Goal: Task Accomplishment & Management: Manage account settings

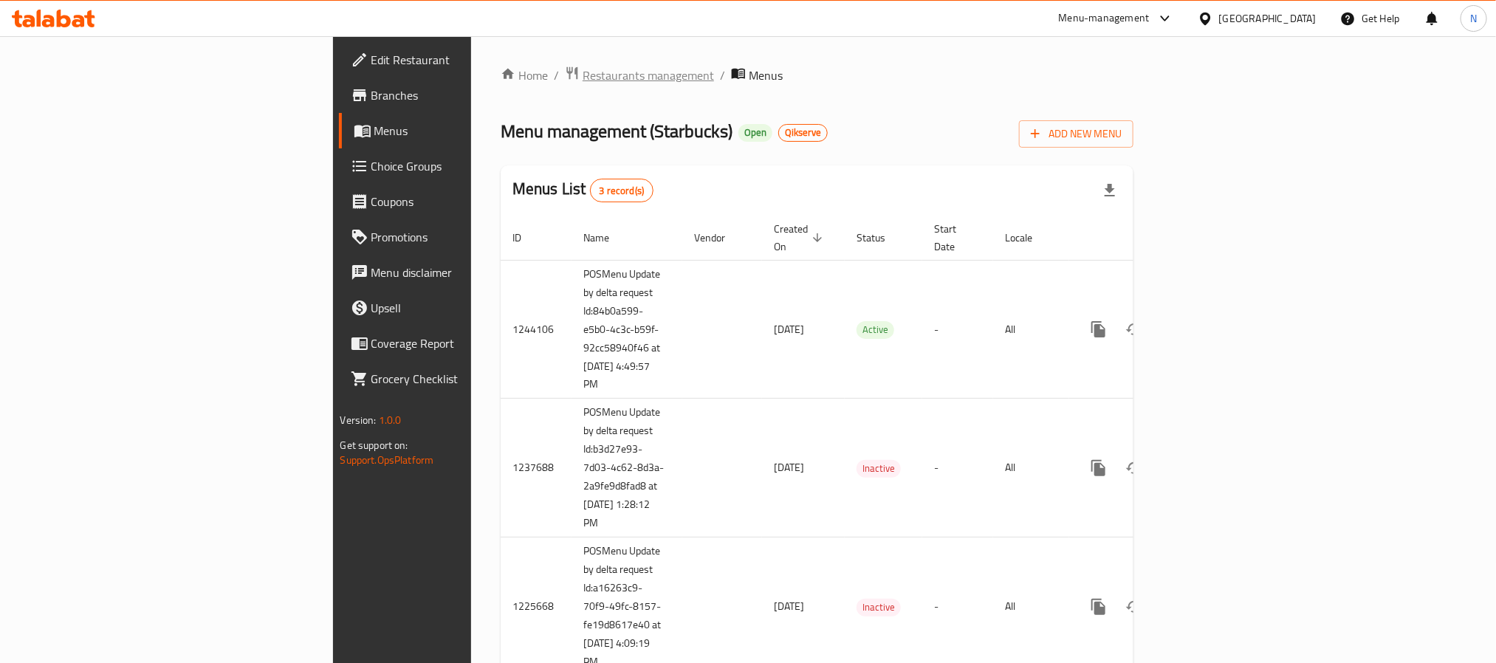
click at [583, 67] on span "Restaurants management" at bounding box center [648, 75] width 131 height 18
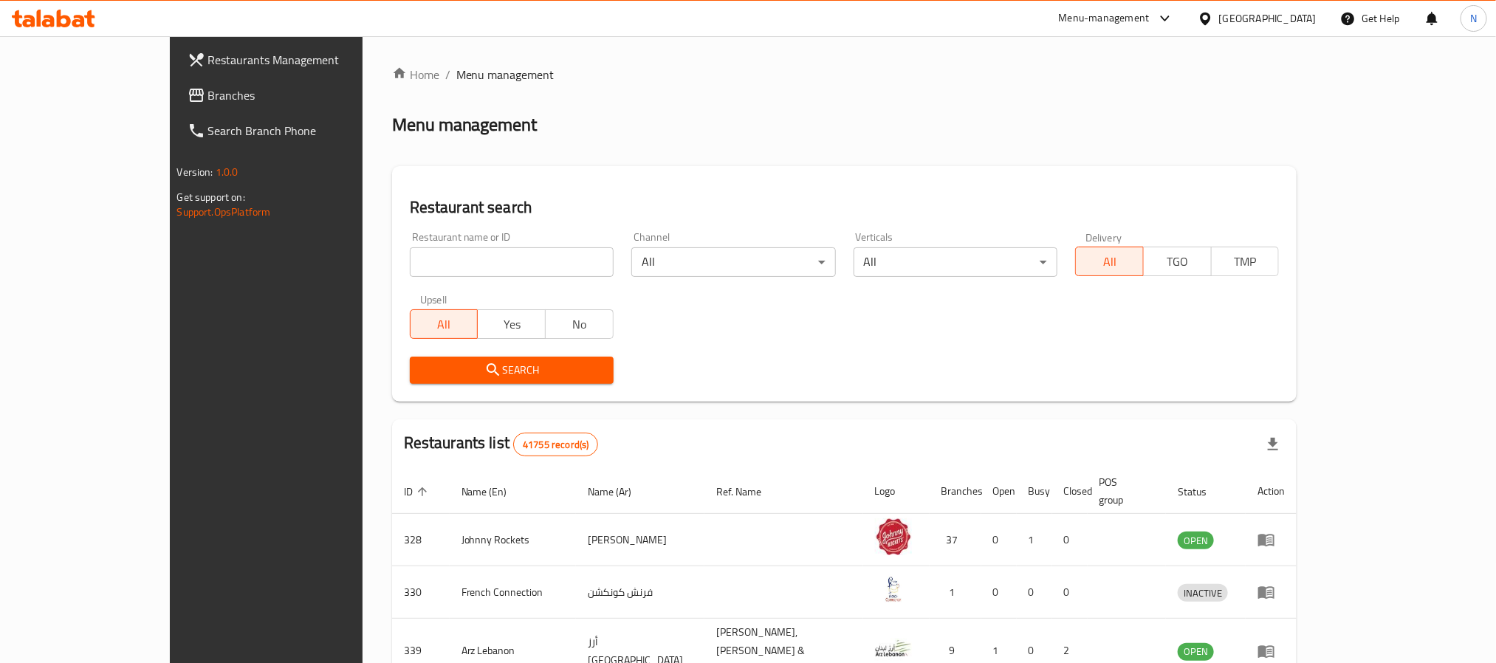
click at [467, 264] on input "search" at bounding box center [512, 262] width 204 height 30
paste input "637996"
type input "637996"
click button "Search" at bounding box center [512, 370] width 204 height 27
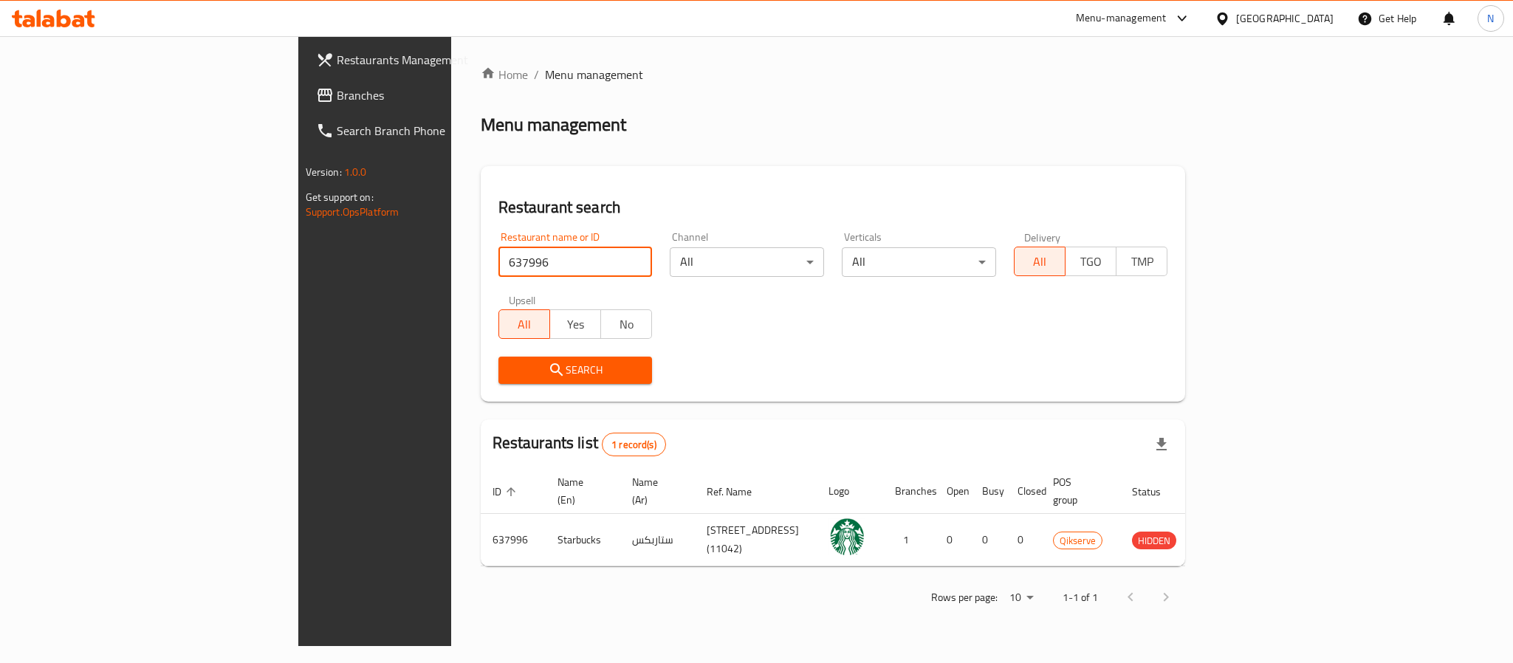
click at [957, 27] on div "Menu-management United Arab Emirates Get Help N" at bounding box center [756, 18] width 1513 height 35
click at [1128, 11] on div "Menu-management" at bounding box center [1121, 19] width 91 height 18
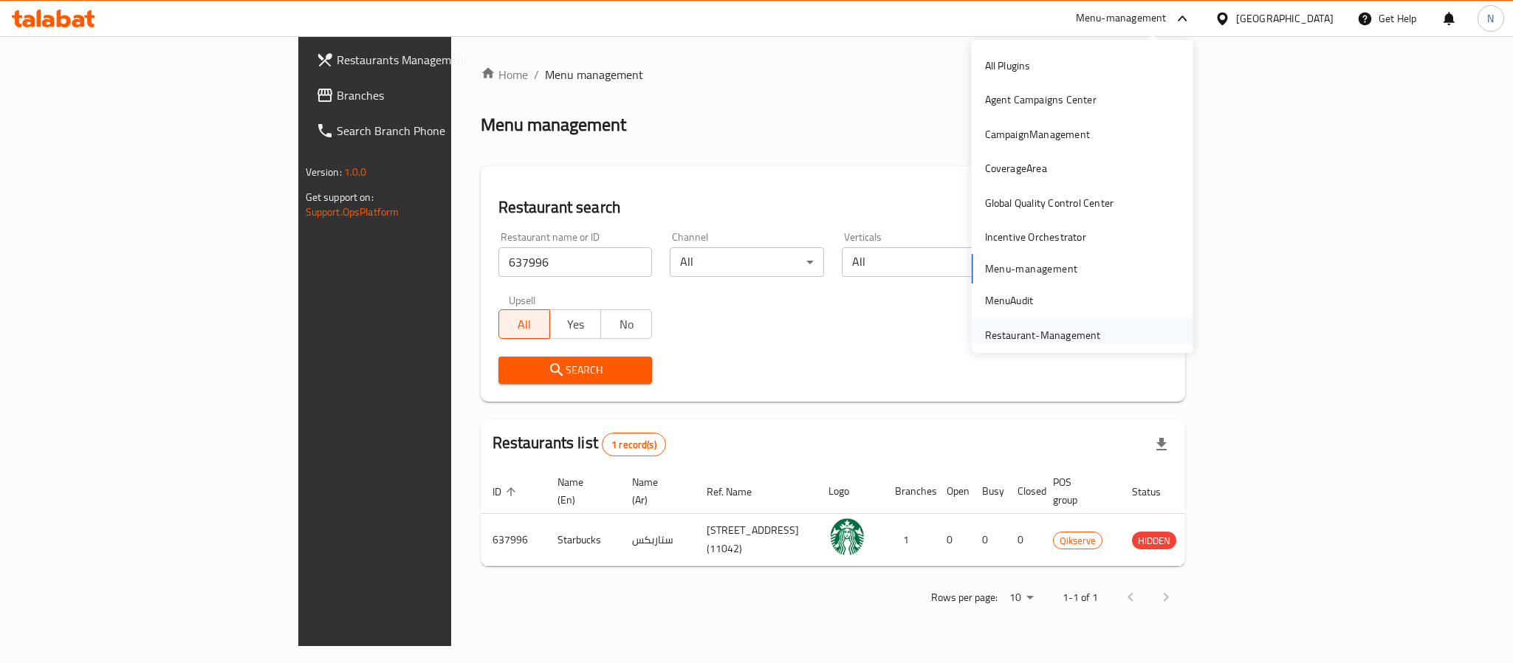
click at [1079, 327] on div "Restaurant-Management" at bounding box center [1043, 335] width 116 height 16
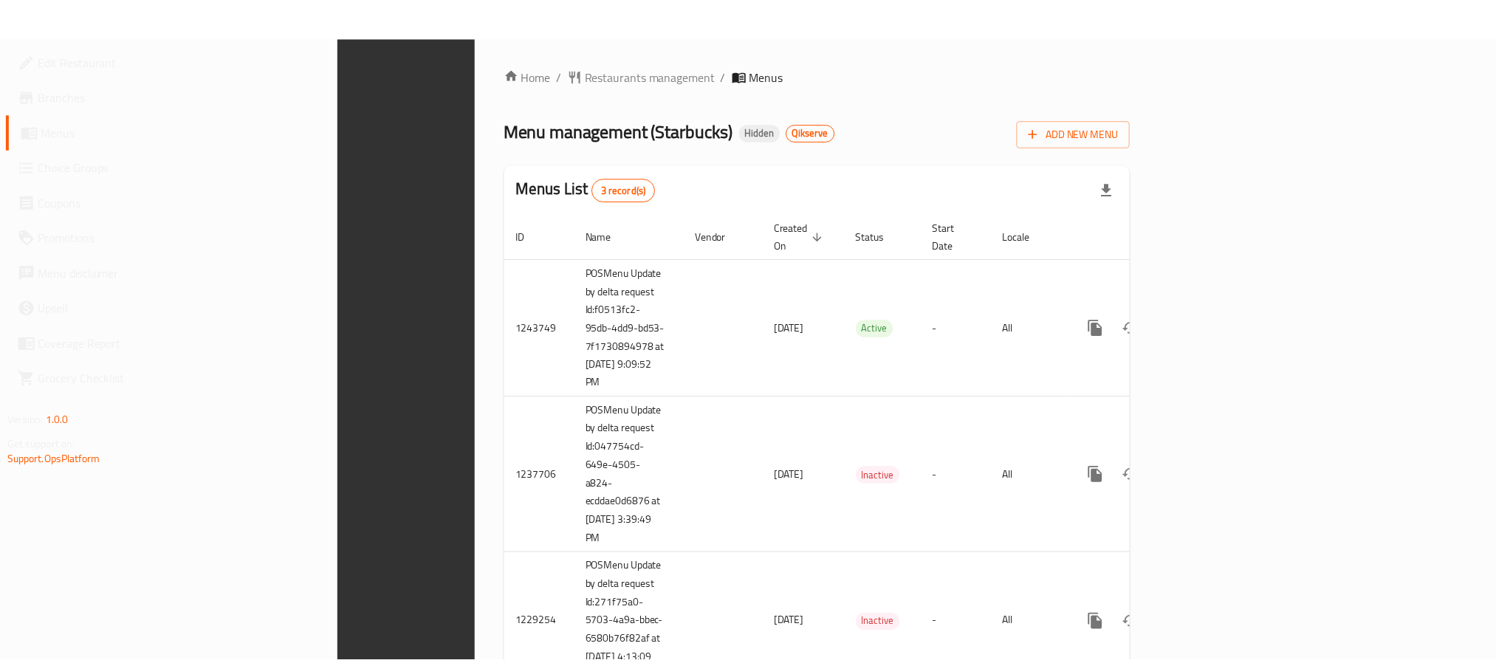
scroll to position [56, 0]
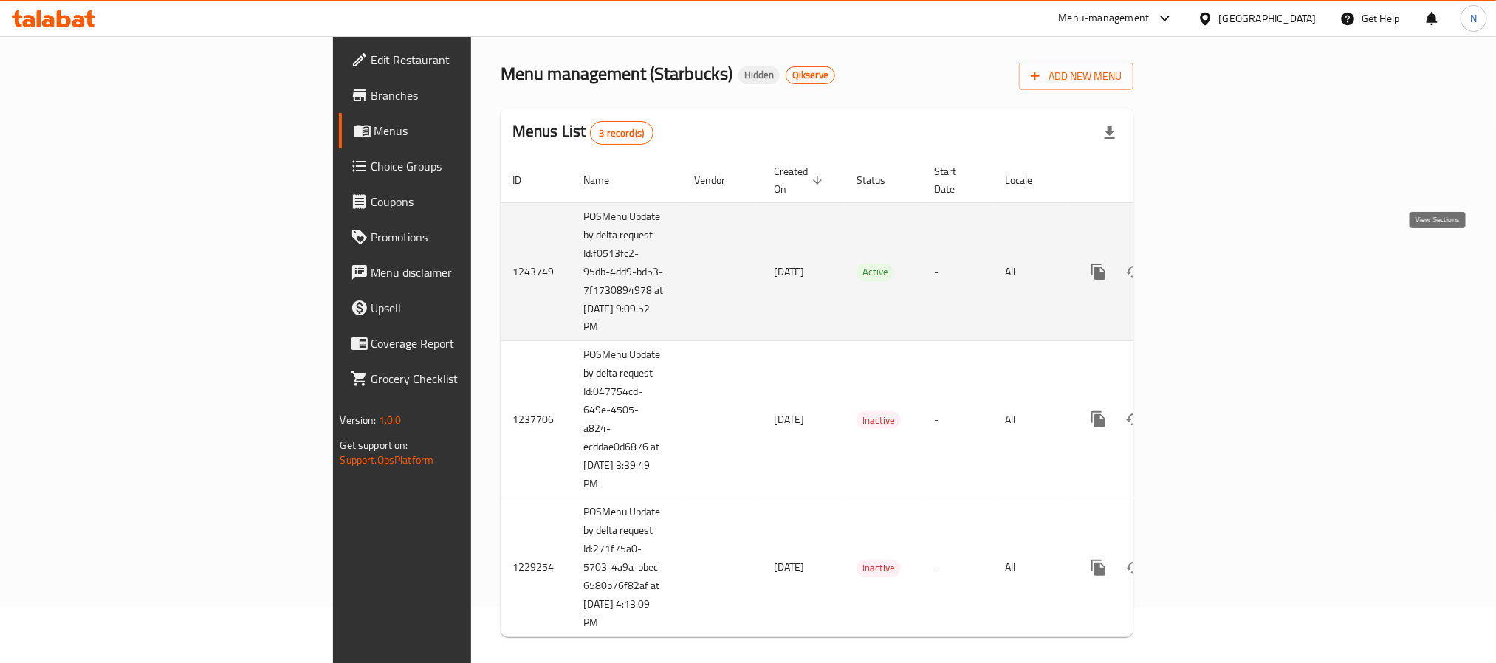
click at [1212, 265] on icon "enhanced table" at bounding box center [1204, 271] width 13 height 13
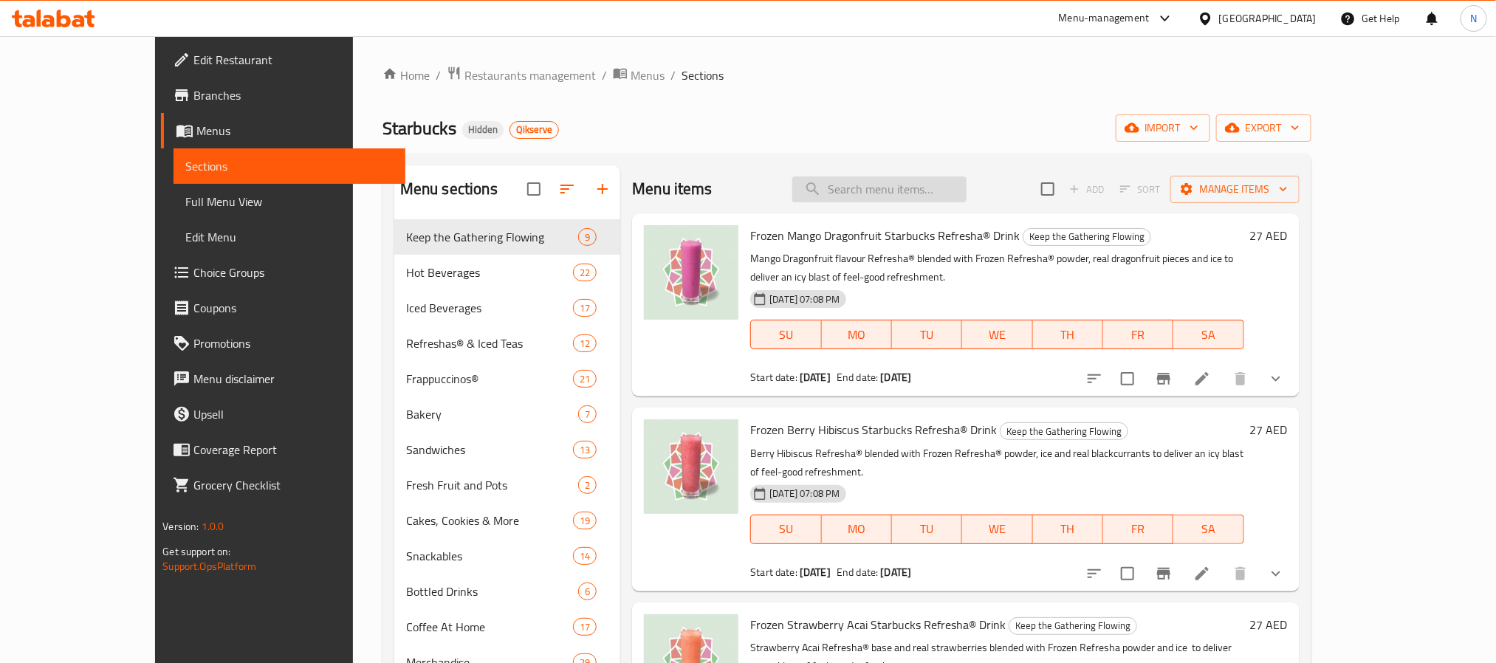
click at [967, 193] on input "search" at bounding box center [879, 189] width 174 height 26
paste input "Crème Brulee Brown Sugar Frappuccino"
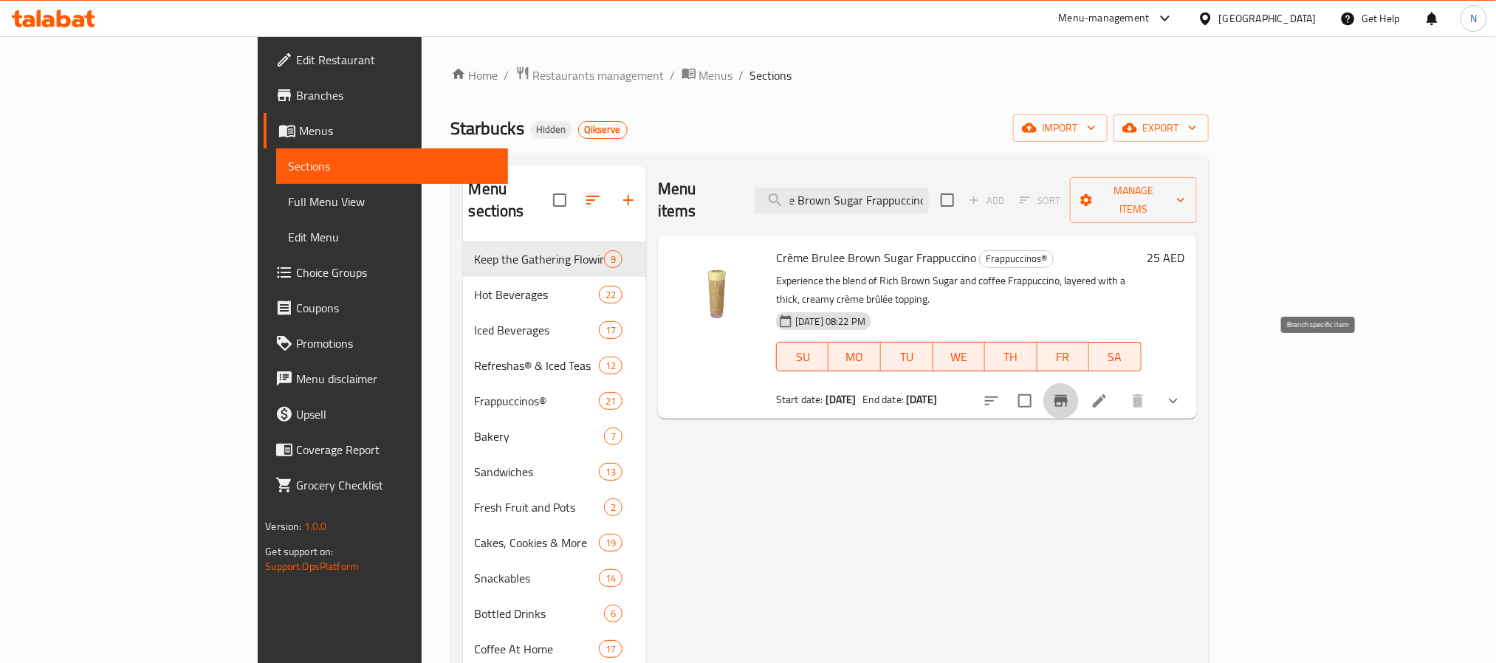
click at [1070, 392] on icon "Branch-specific-item" at bounding box center [1061, 401] width 18 height 18
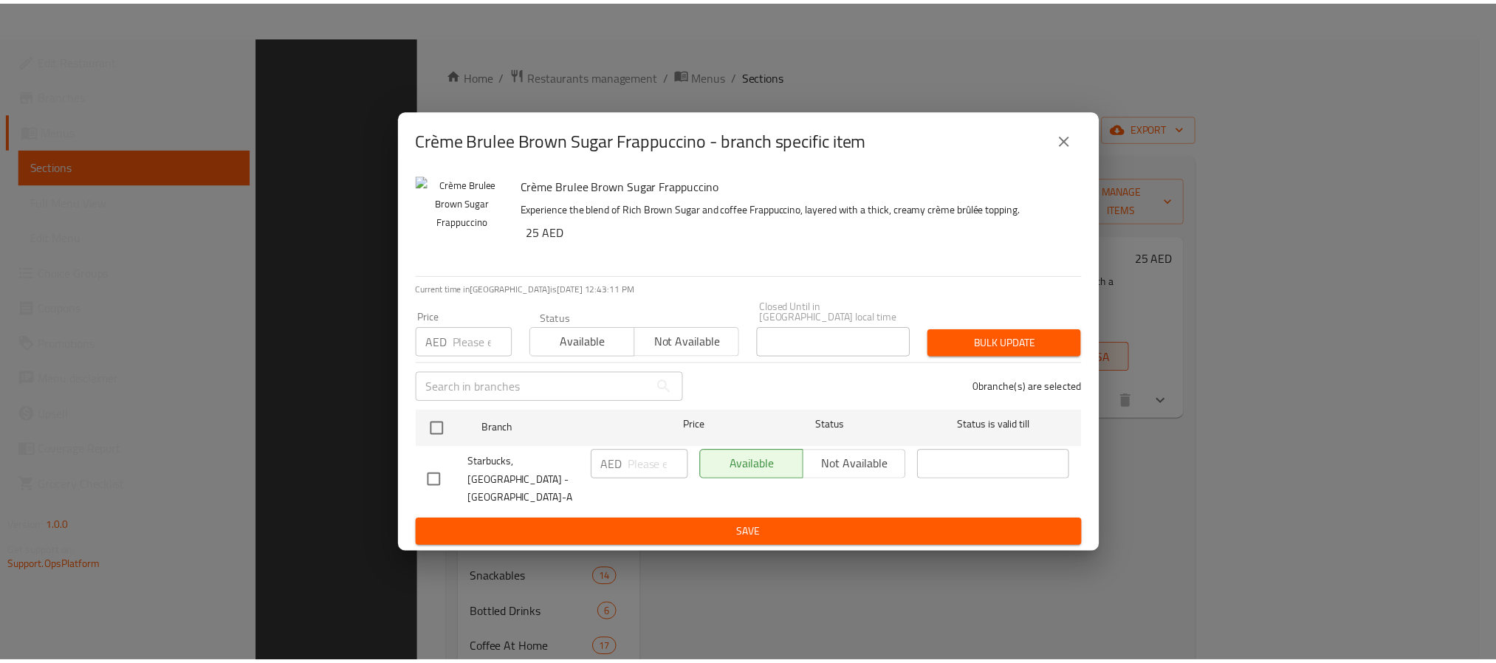
scroll to position [207, 0]
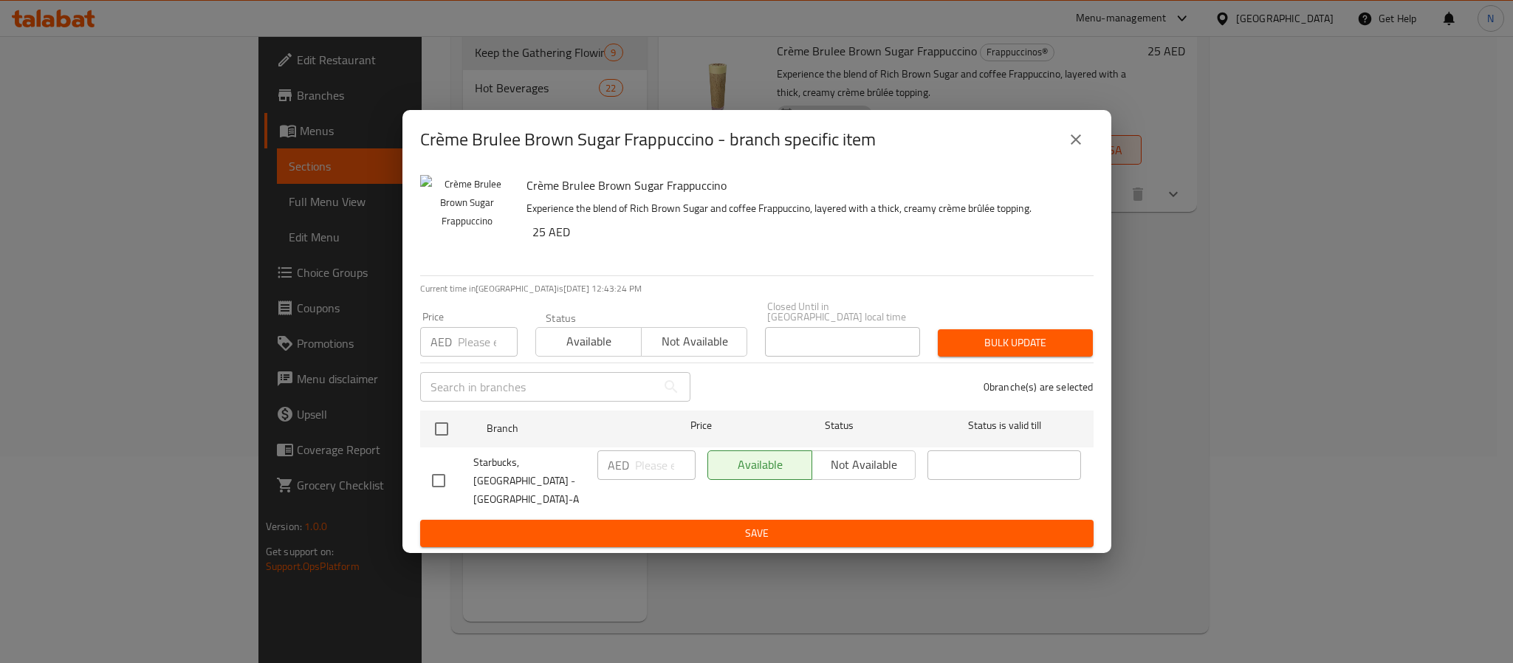
click at [1086, 131] on button "close" at bounding box center [1075, 139] width 35 height 35
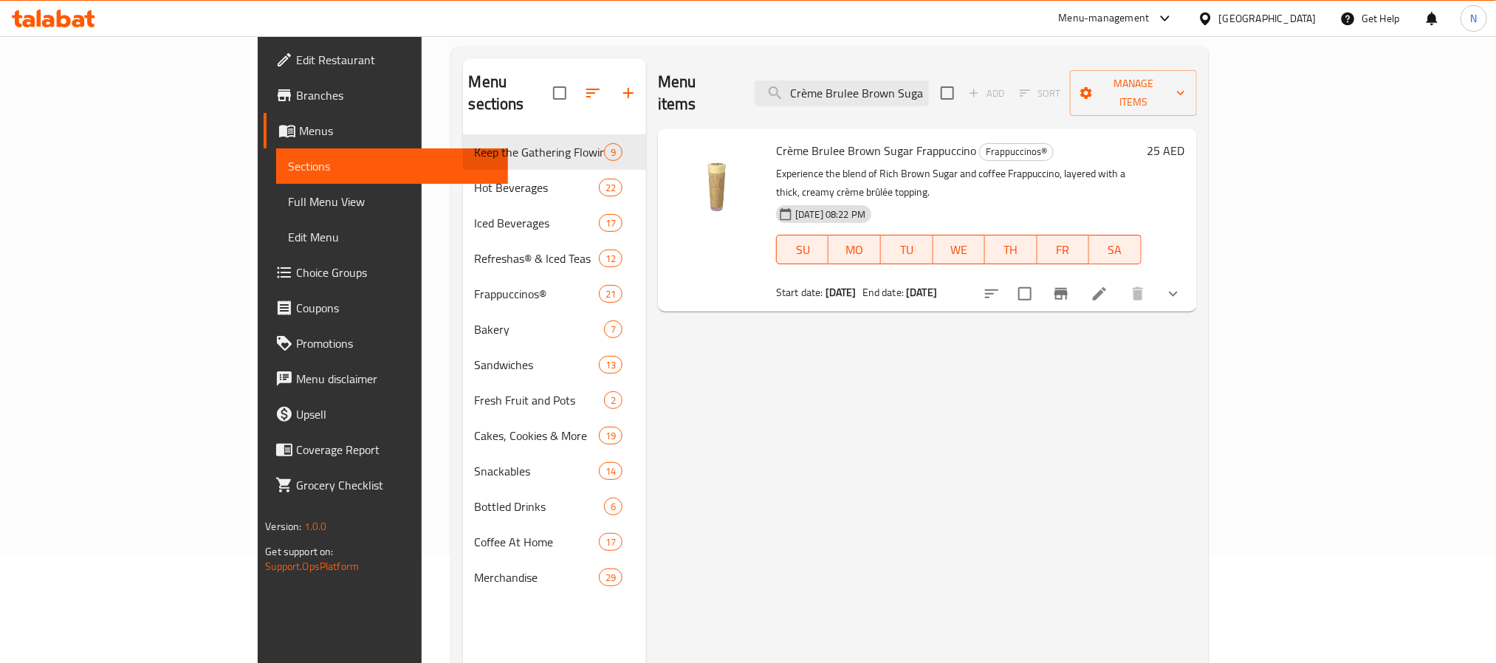
scroll to position [0, 0]
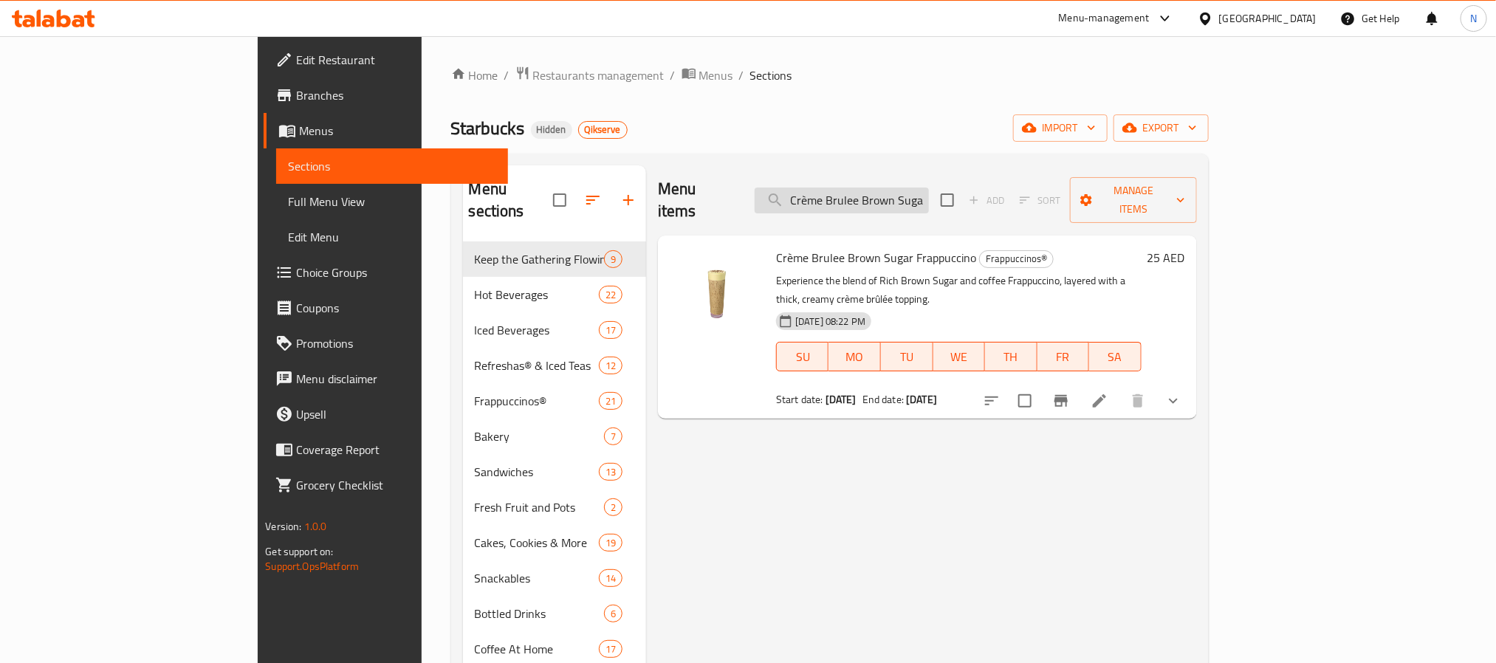
click at [929, 188] on input "Crème Brulee Brown Sugar Frappuccino" at bounding box center [842, 201] width 174 height 26
drag, startPoint x: 924, startPoint y: 186, endPoint x: 844, endPoint y: 191, distance: 80.7
click at [844, 191] on div "Menu items Crème Brulee Brown Sugar Frappuccino Add Sort Manage items" at bounding box center [927, 200] width 539 height 70
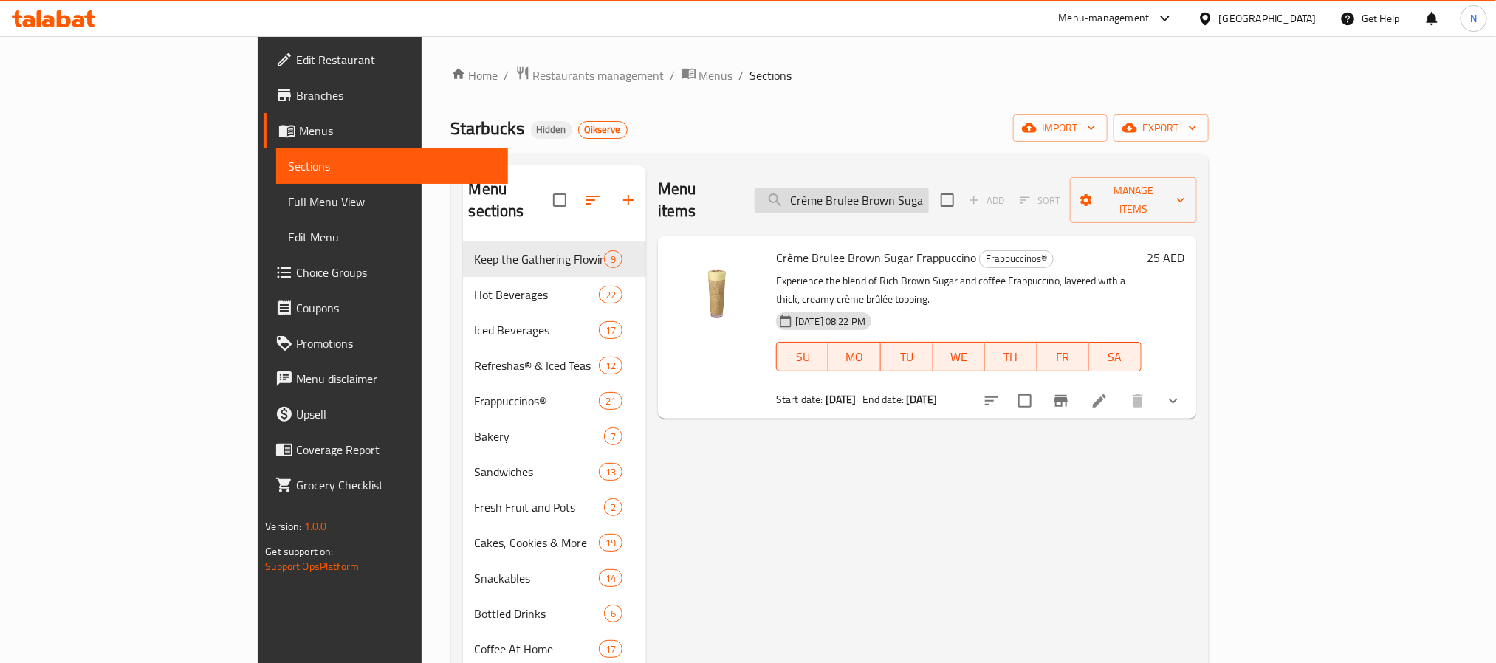
click at [902, 188] on input "Crème Brulee Brown Sugar Frappuccino" at bounding box center [842, 201] width 174 height 26
drag, startPoint x: 906, startPoint y: 185, endPoint x: 1062, endPoint y: 182, distance: 155.8
click at [1062, 182] on div "Menu items Crème Brulee Brown Sugar Frappuccino Add Sort Manage items" at bounding box center [927, 200] width 539 height 70
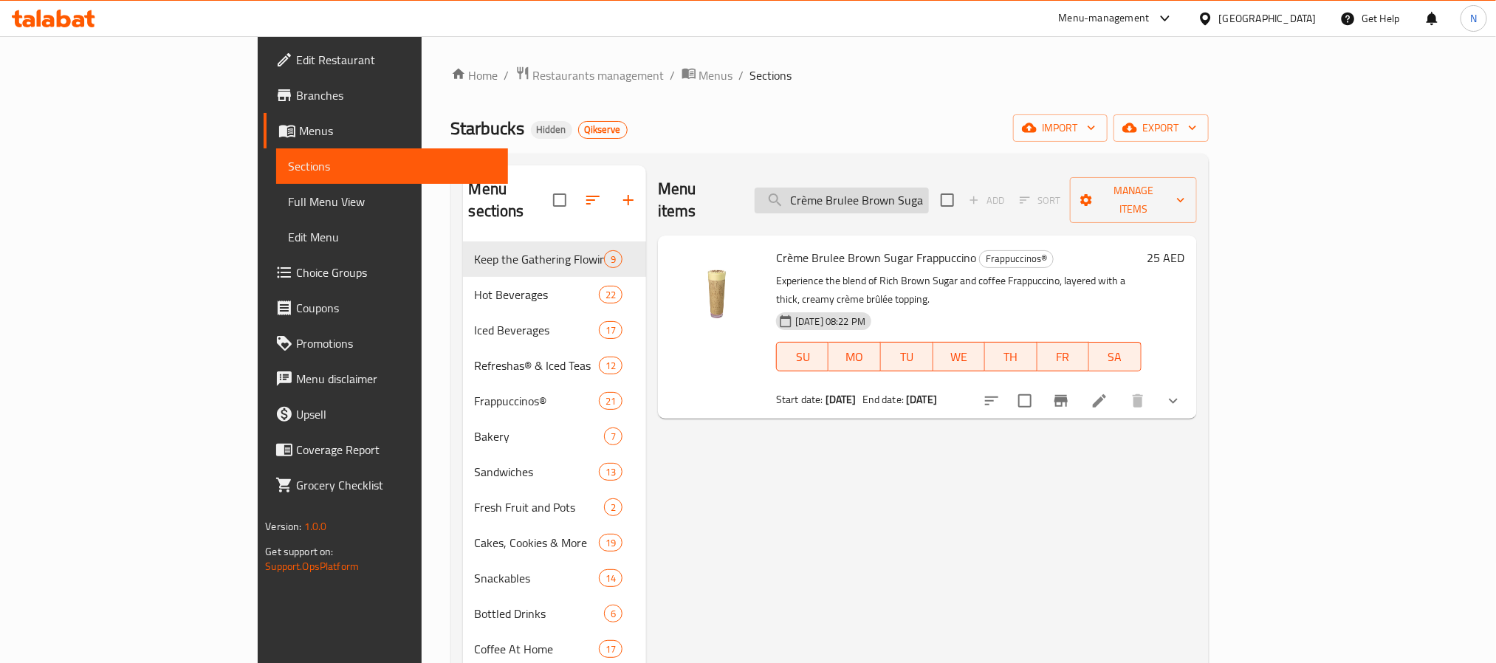
click at [929, 191] on input "Crème Brulee Brown Sugar Frappuccino" at bounding box center [842, 201] width 174 height 26
click at [929, 188] on input "Crème Brulee Brown Sugar Frappuccino" at bounding box center [842, 201] width 174 height 26
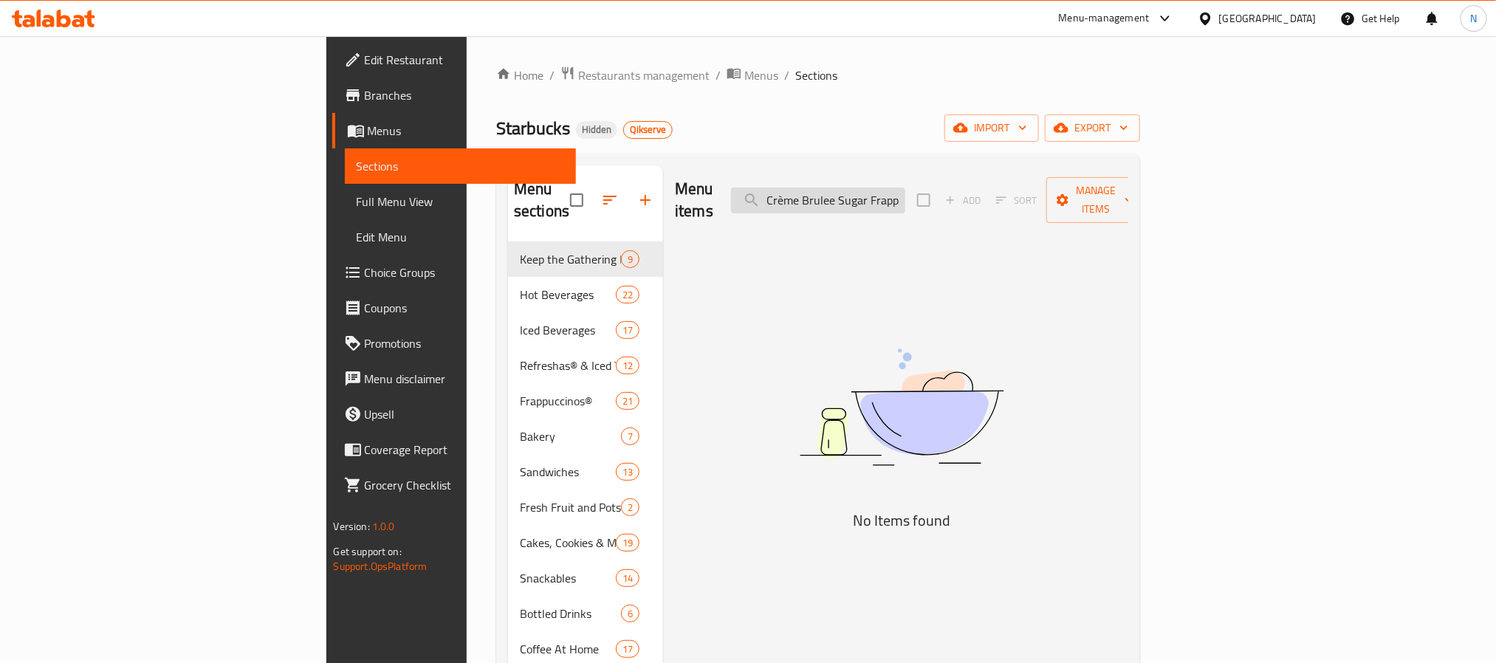
click at [896, 196] on input "Crème Brulee Sugar Frappuccino" at bounding box center [818, 201] width 174 height 26
paste input "Brown"
type input "Crème Brulee Brown Sugar Frappuccino"
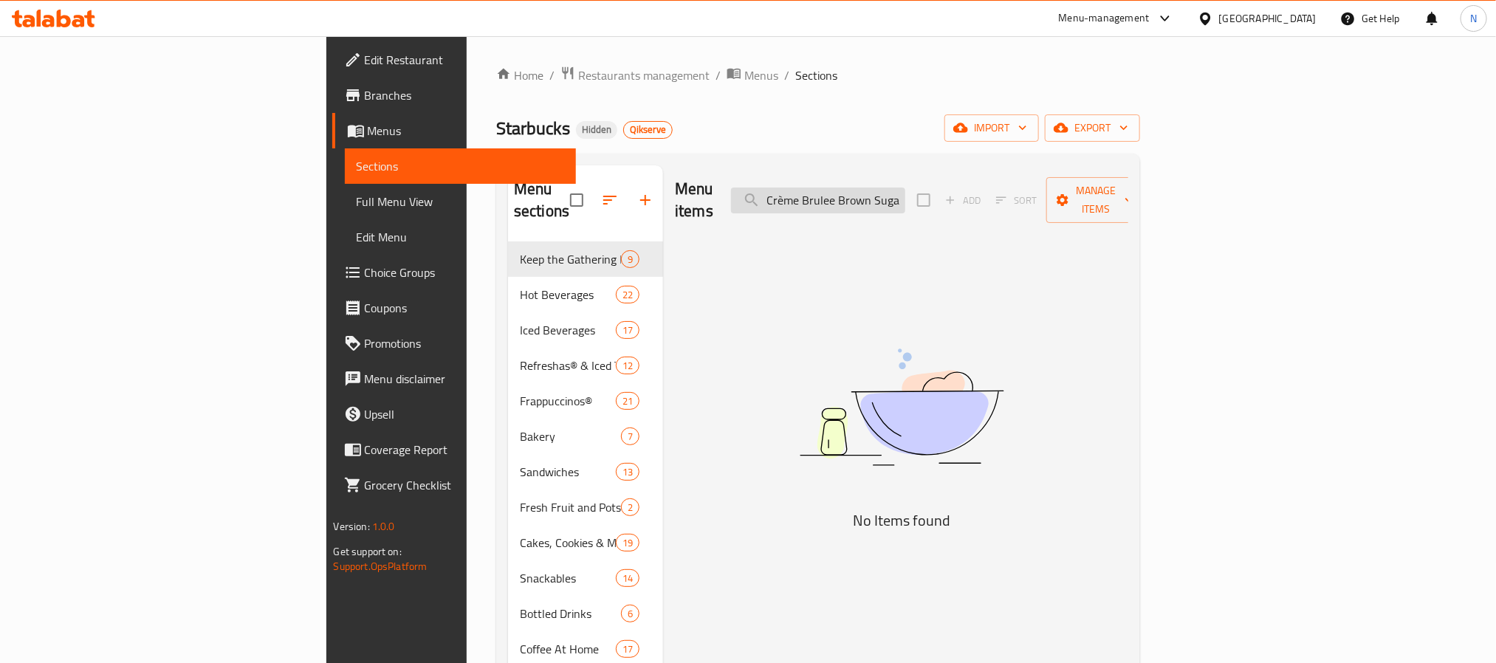
scroll to position [0, 64]
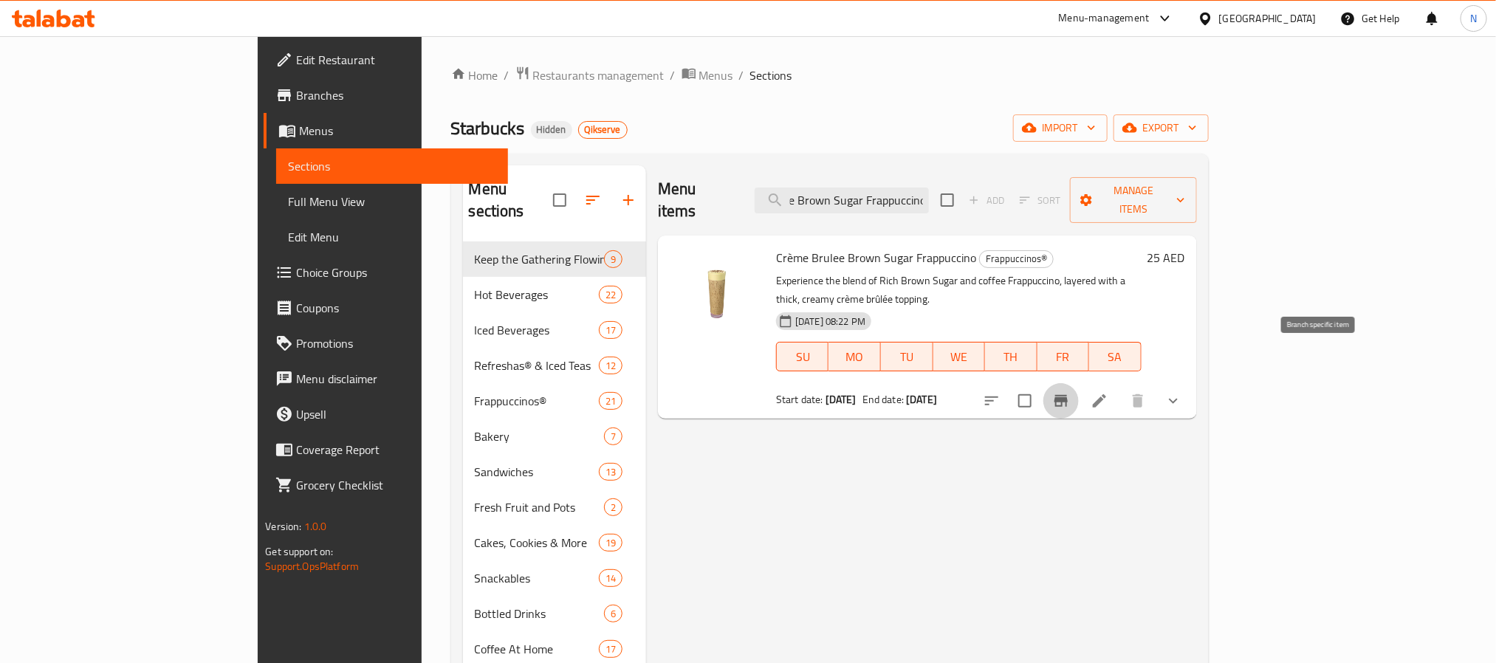
click at [1070, 392] on icon "Branch-specific-item" at bounding box center [1061, 401] width 18 height 18
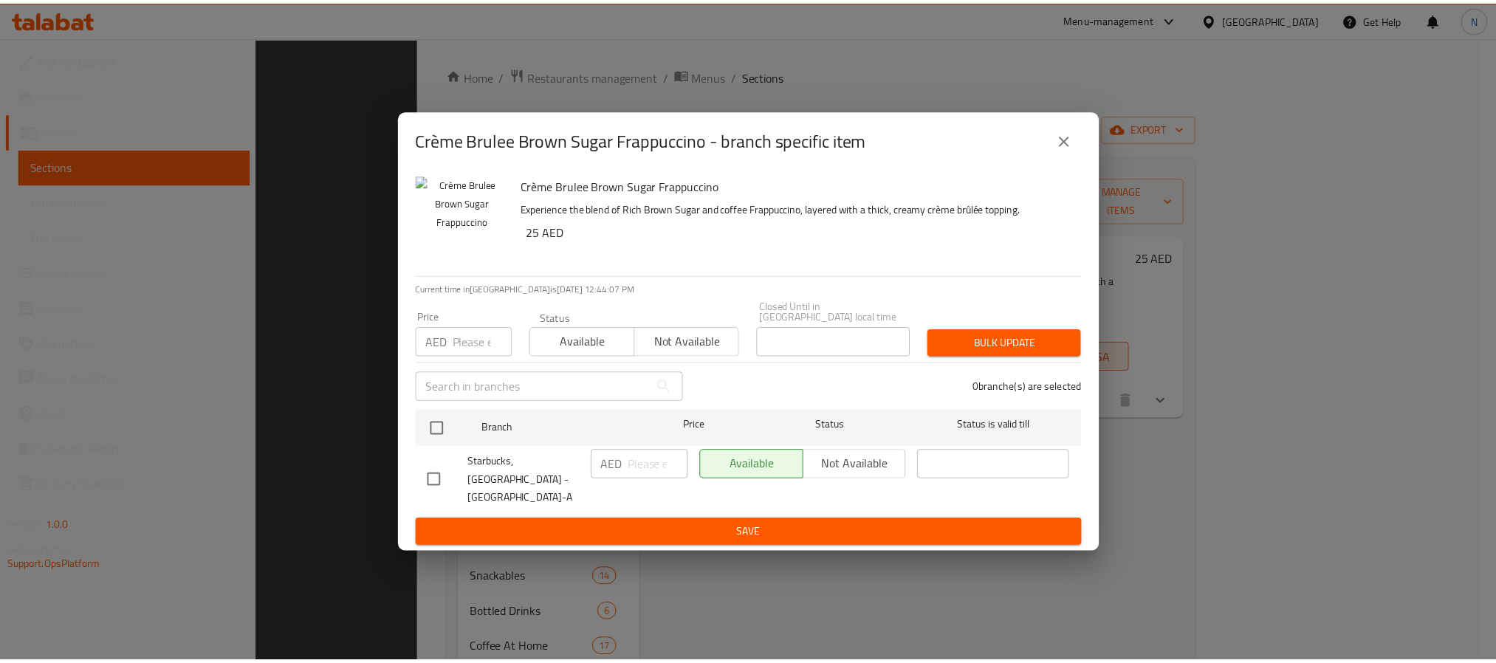
scroll to position [207, 0]
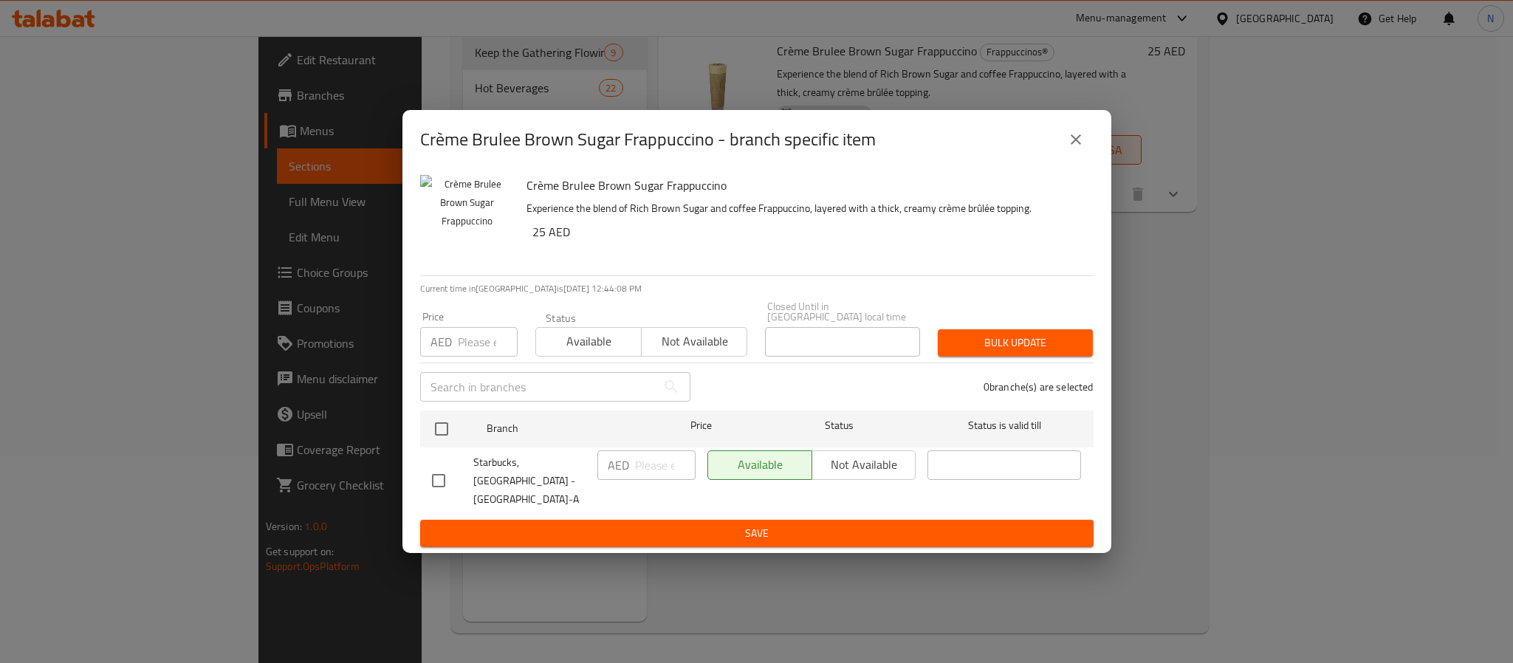
click at [1287, 559] on div "Crème Brulee Brown Sugar Frappuccino - branch specific item Crème Brulee Brown …" at bounding box center [756, 331] width 1513 height 663
click at [1074, 131] on icon "close" at bounding box center [1076, 140] width 18 height 18
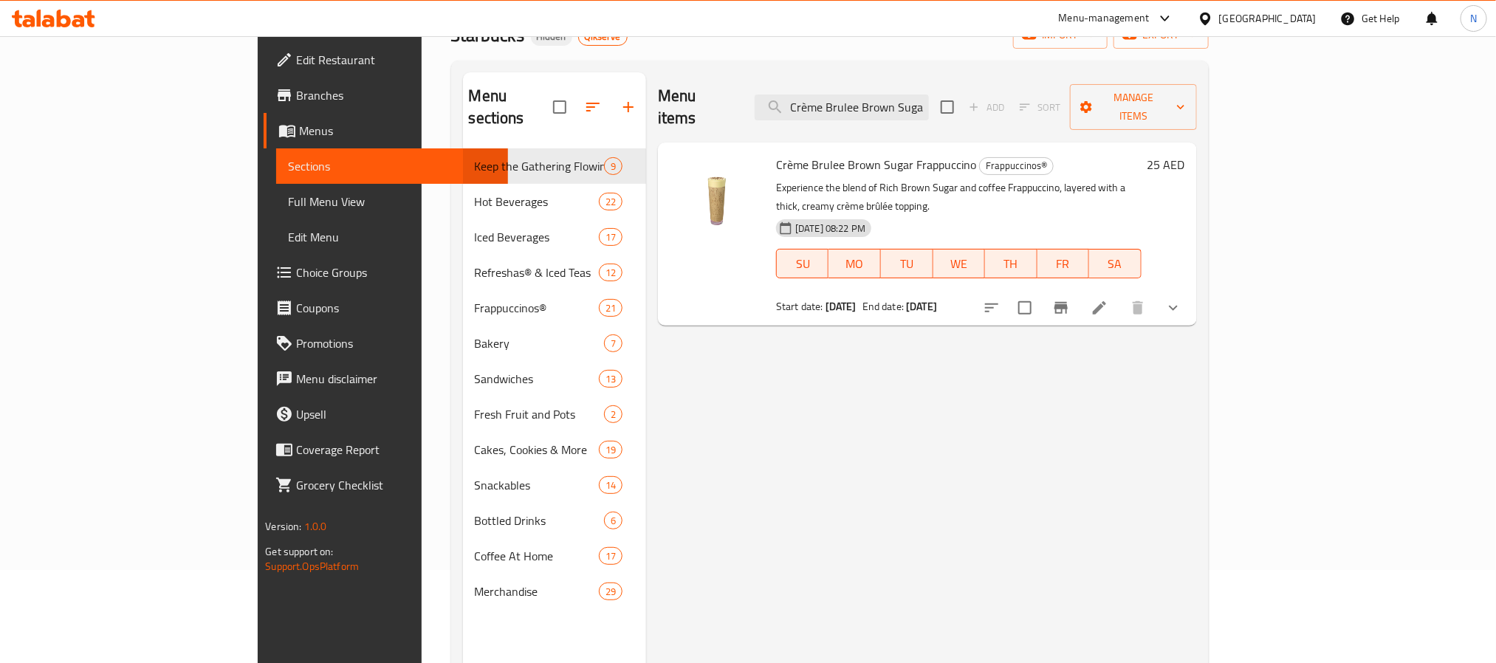
scroll to position [0, 0]
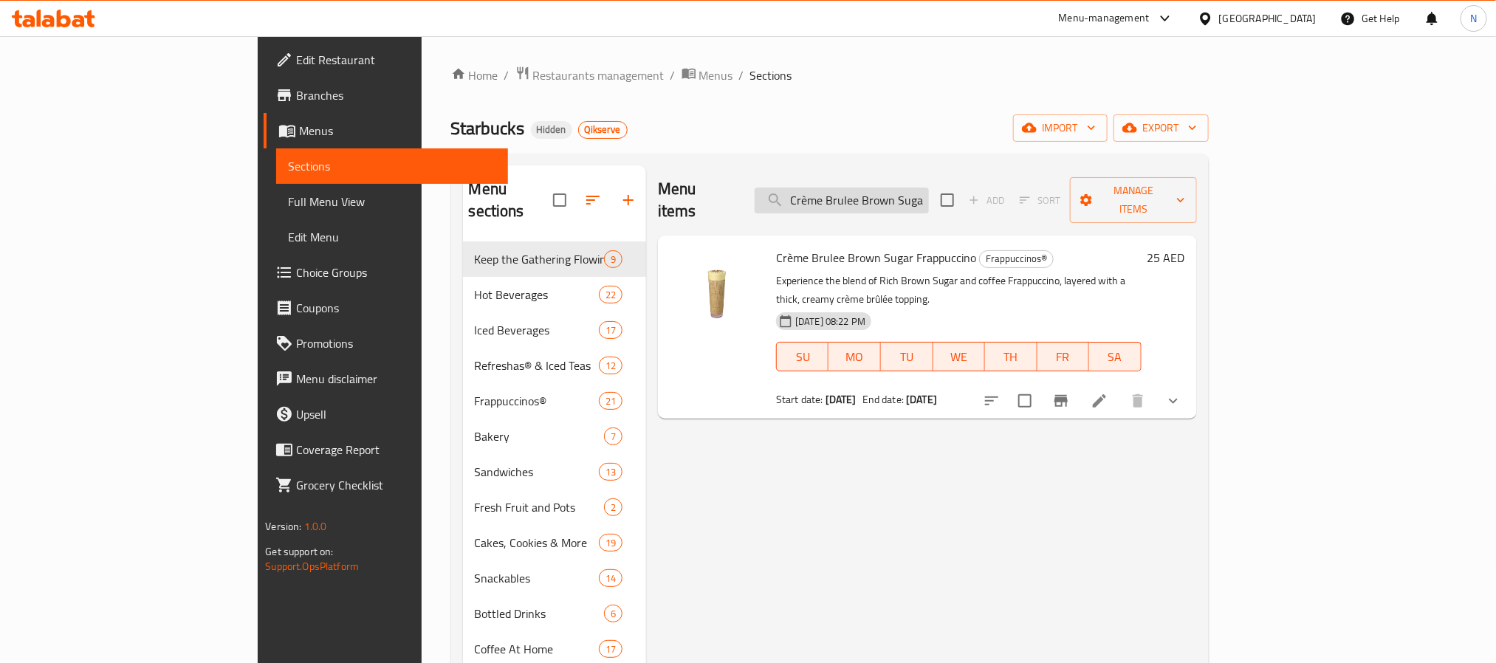
click at [929, 193] on input "Crème Brulee Brown Sugar Frappuccino" at bounding box center [842, 201] width 174 height 26
drag, startPoint x: 941, startPoint y: 191, endPoint x: 847, endPoint y: 198, distance: 94.7
click at [842, 202] on div "Menu items Crème Brulee Brown Sugar Frappuccino Add Sort Manage items" at bounding box center [927, 200] width 539 height 70
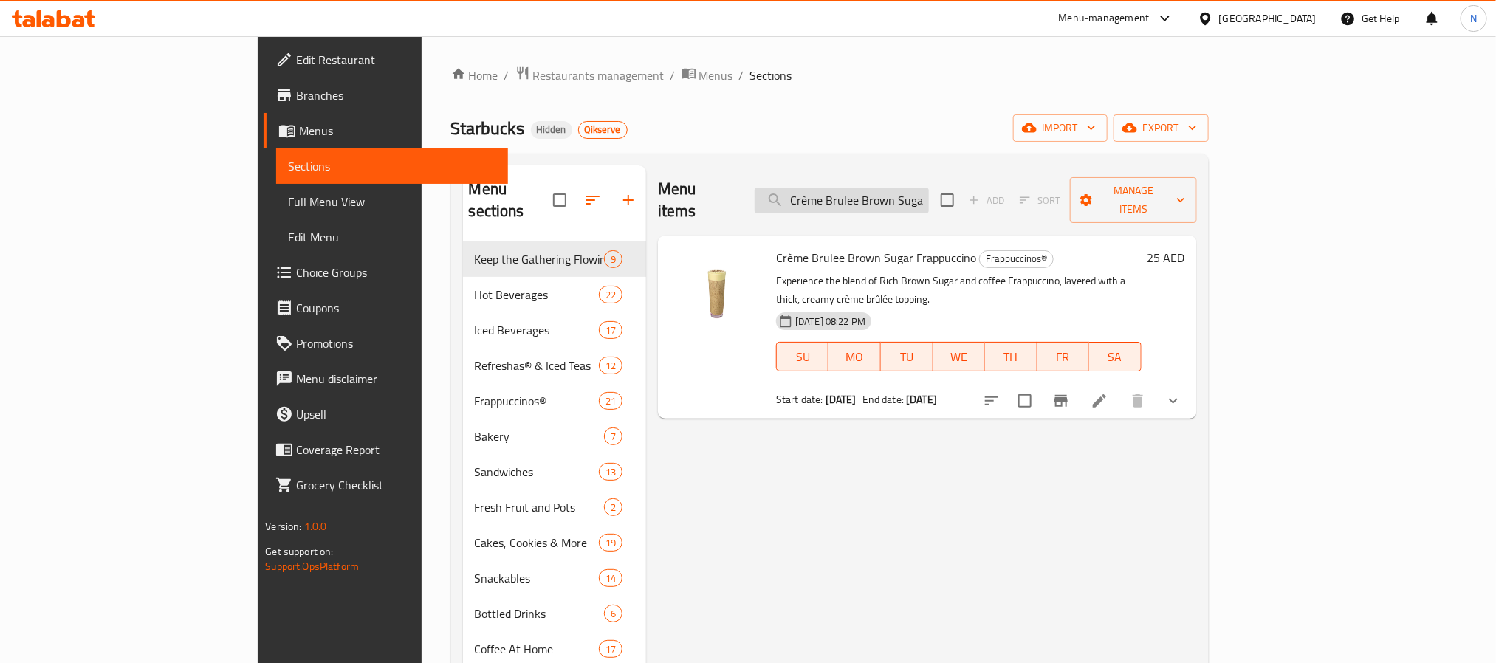
click at [929, 195] on input "Crème Brulee Brown Sugar Frappuccino" at bounding box center [842, 201] width 174 height 26
click at [895, 416] on div "Menu items Crème Brulee Brown Sugar Frappuccino Add Sort Manage items Crème Bru…" at bounding box center [921, 496] width 551 height 663
click at [296, 95] on span "Branches" at bounding box center [395, 95] width 199 height 18
